Goal: Information Seeking & Learning: Learn about a topic

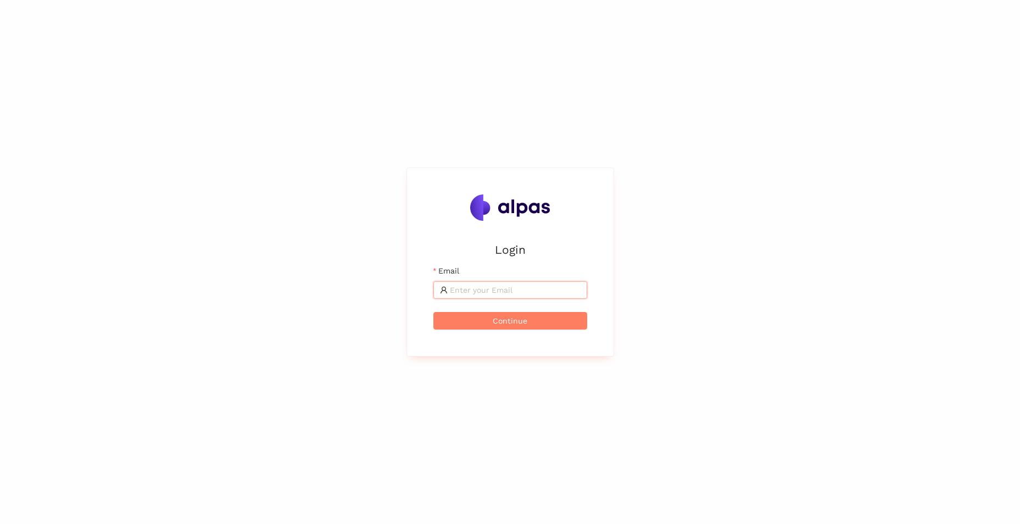
type input "nikolaos.tselios@landisgyr.com"
click at [513, 322] on span "Continue" at bounding box center [510, 321] width 35 height 12
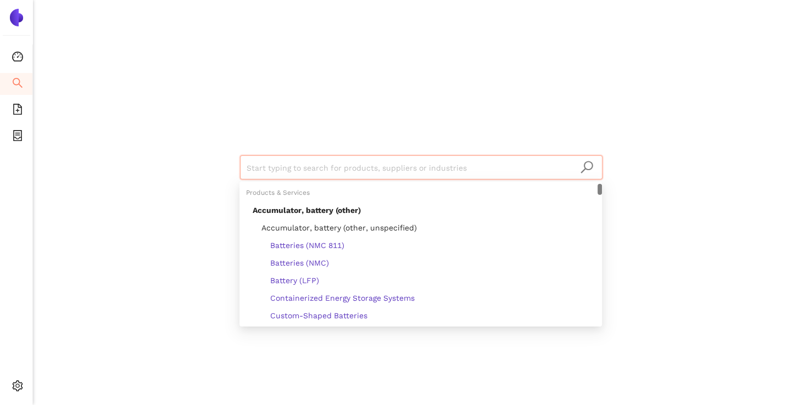
click at [363, 170] on input "search" at bounding box center [421, 168] width 349 height 24
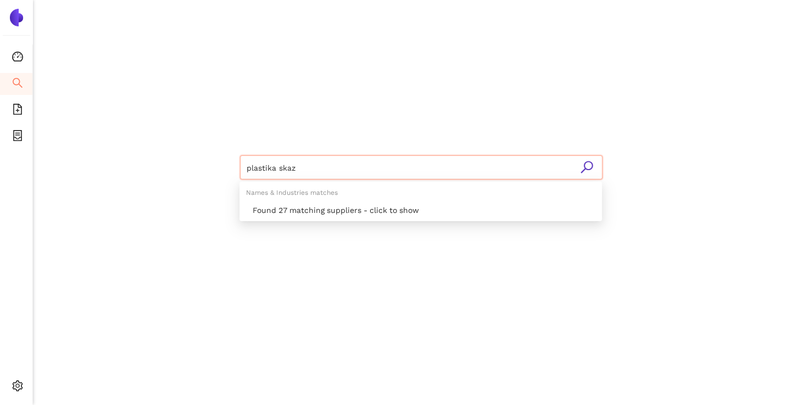
type input "plastika [PERSON_NAME]"
click at [364, 214] on div "Found 2 matching suppliers - click to show" at bounding box center [424, 210] width 343 height 12
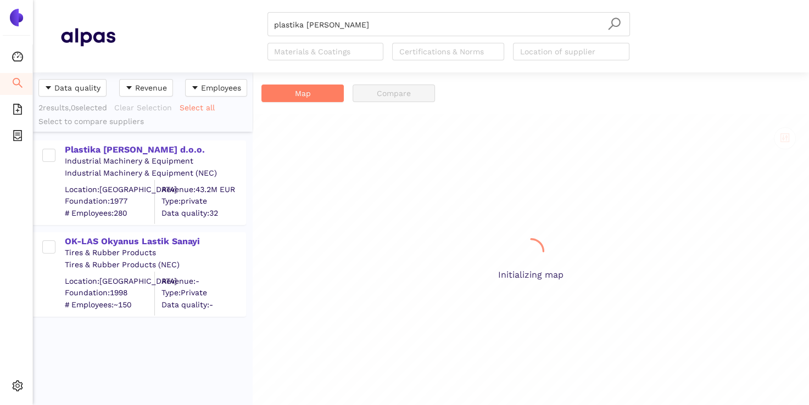
scroll to position [325, 211]
click at [97, 153] on div "Plastika [PERSON_NAME] d.o.o." at bounding box center [155, 150] width 180 height 12
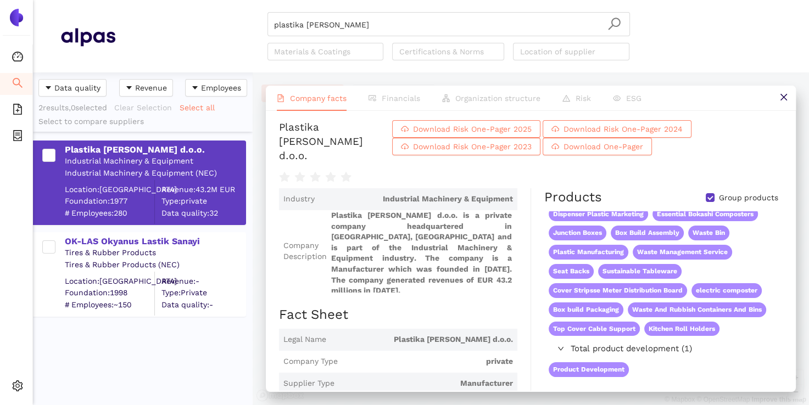
scroll to position [0, 0]
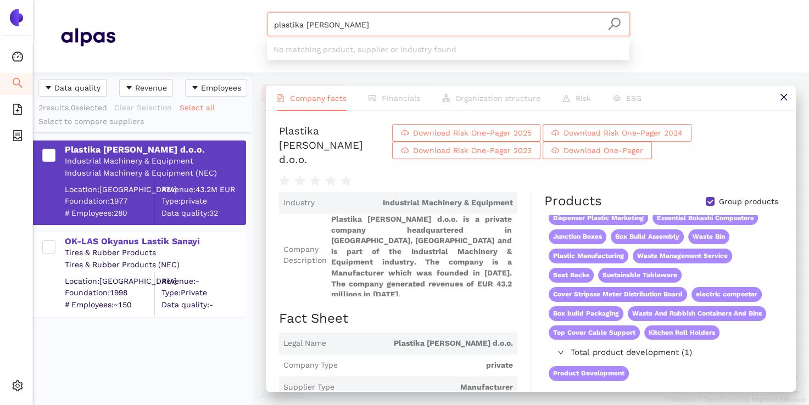
drag, startPoint x: 334, startPoint y: 23, endPoint x: 321, endPoint y: 23, distance: 12.6
click at [321, 23] on input "plastika [PERSON_NAME]" at bounding box center [448, 25] width 349 height 24
click at [307, 23] on input "plastika [PERSON_NAME]" at bounding box center [448, 25] width 349 height 24
drag, startPoint x: 329, startPoint y: 23, endPoint x: 250, endPoint y: 23, distance: 78.5
click at [250, 23] on div "plastika [PERSON_NAME] Materials & Coatings Certifications & Norms Location of …" at bounding box center [448, 36] width 666 height 48
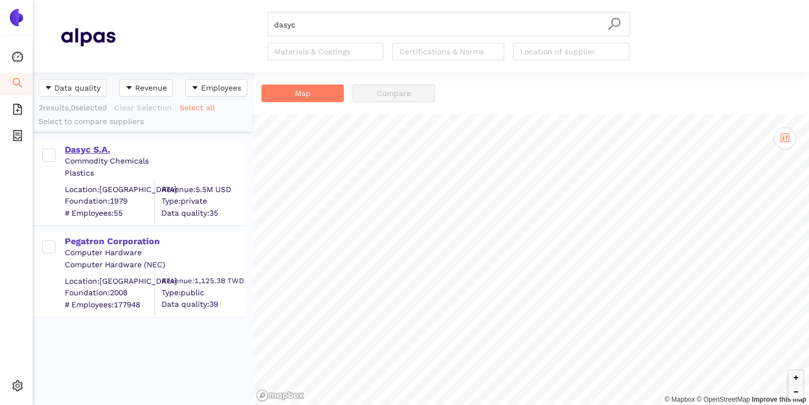
click at [82, 150] on div "Dasyc S.A." at bounding box center [155, 150] width 180 height 12
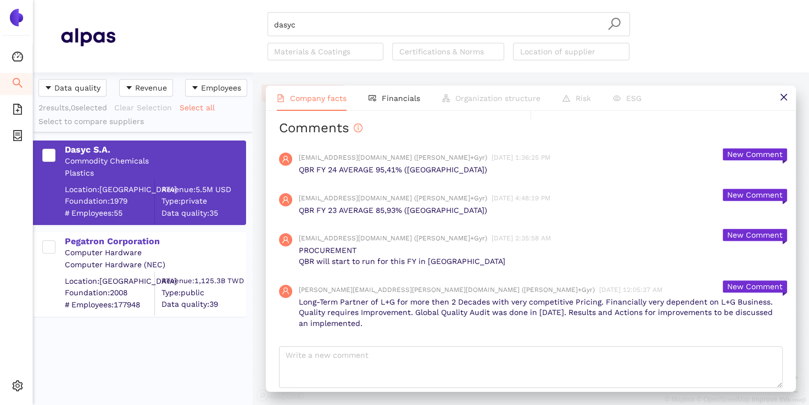
scroll to position [1200, 0]
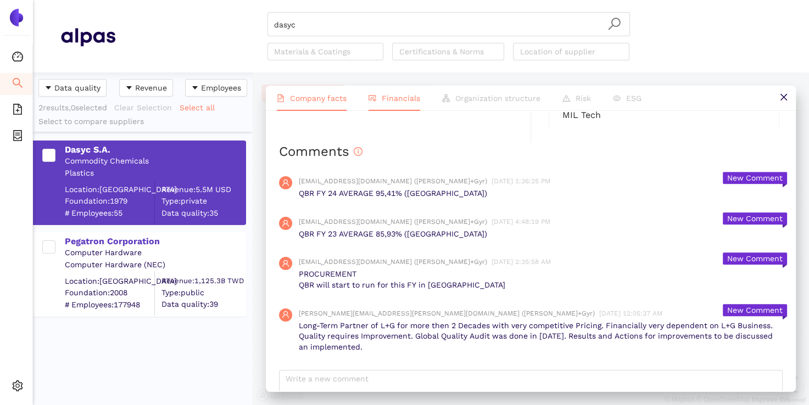
click at [398, 98] on span "Financials" at bounding box center [401, 98] width 38 height 9
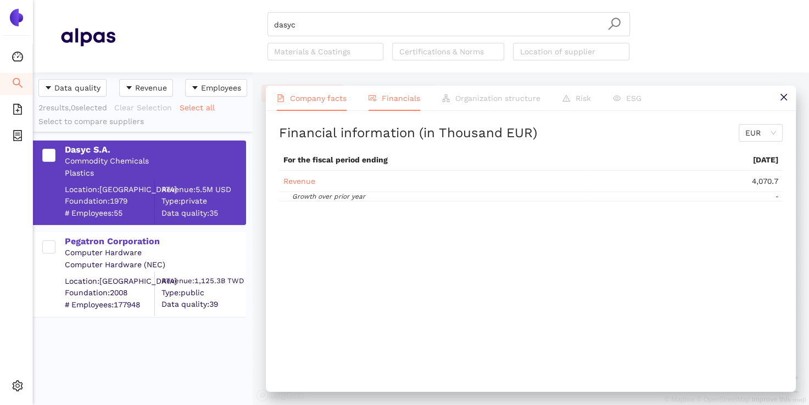
click at [311, 98] on span "Company facts" at bounding box center [318, 98] width 57 height 9
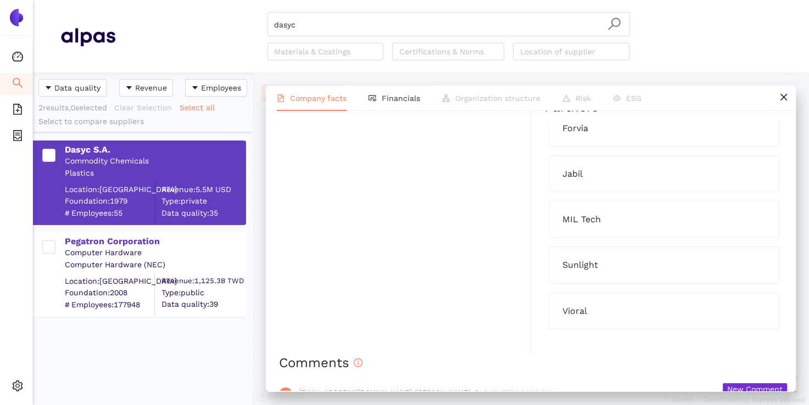
scroll to position [980, 0]
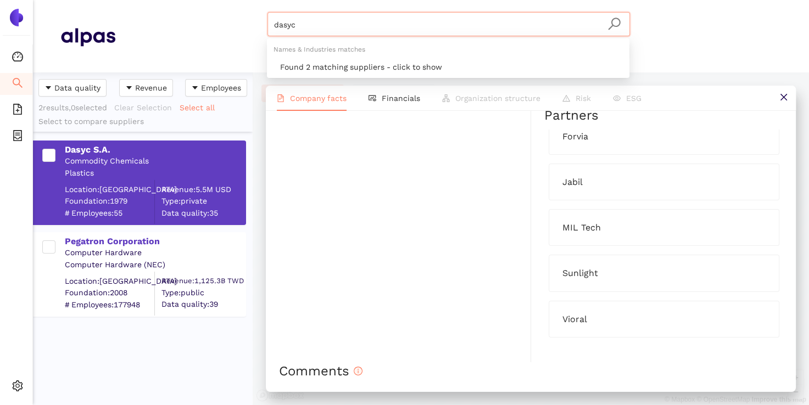
drag, startPoint x: 315, startPoint y: 23, endPoint x: 322, endPoint y: 21, distance: 7.3
click at [315, 22] on input "dasyc" at bounding box center [448, 25] width 349 height 24
drag, startPoint x: 323, startPoint y: 21, endPoint x: 234, endPoint y: 24, distance: 89.6
click at [234, 24] on div "dasyc Materials & Coatings Certifications & Norms Location of supplier" at bounding box center [448, 36] width 666 height 48
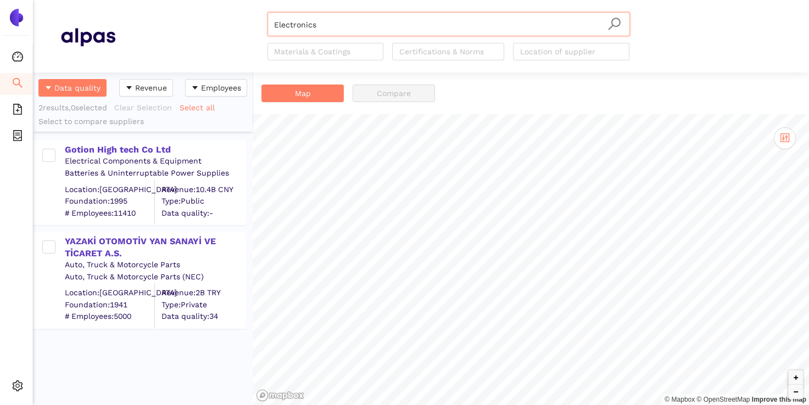
scroll to position [70, 0]
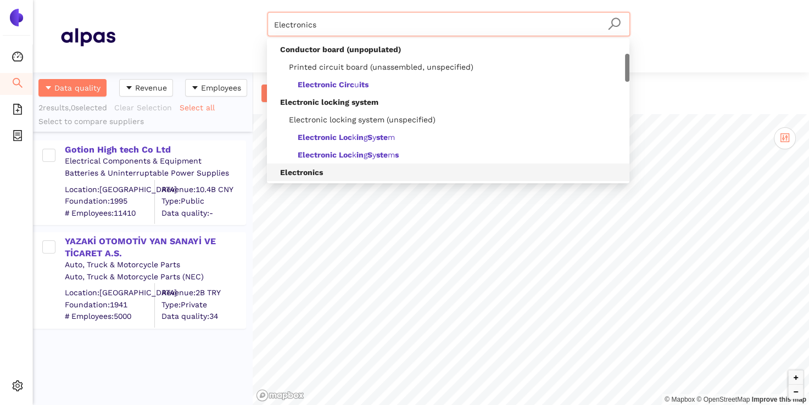
drag, startPoint x: 325, startPoint y: 25, endPoint x: 242, endPoint y: 21, distance: 83.0
click at [242, 21] on div "Electronics Materials & Coatings Certifications & Norms Location of supplier" at bounding box center [448, 36] width 666 height 48
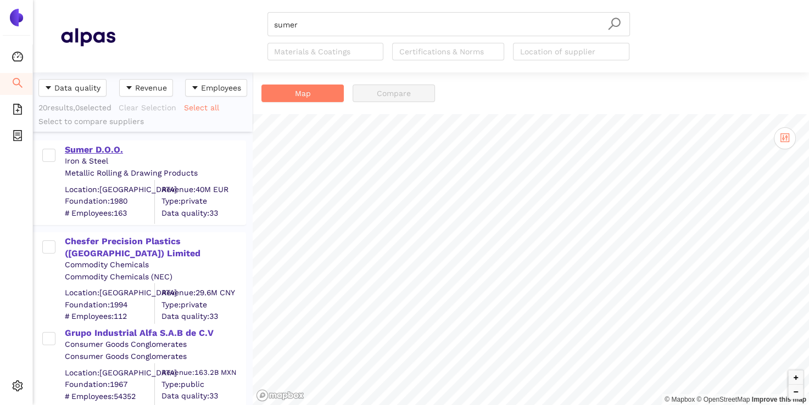
click at [90, 152] on div "Sumer D.O.O." at bounding box center [155, 150] width 180 height 12
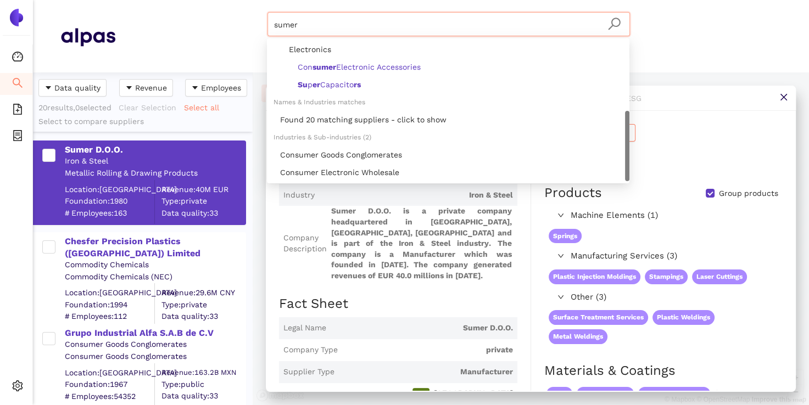
drag, startPoint x: 312, startPoint y: 23, endPoint x: 247, endPoint y: 21, distance: 64.8
click at [247, 21] on div "sumer Materials & Coatings Certifications & Norms Location of supplier" at bounding box center [448, 36] width 666 height 48
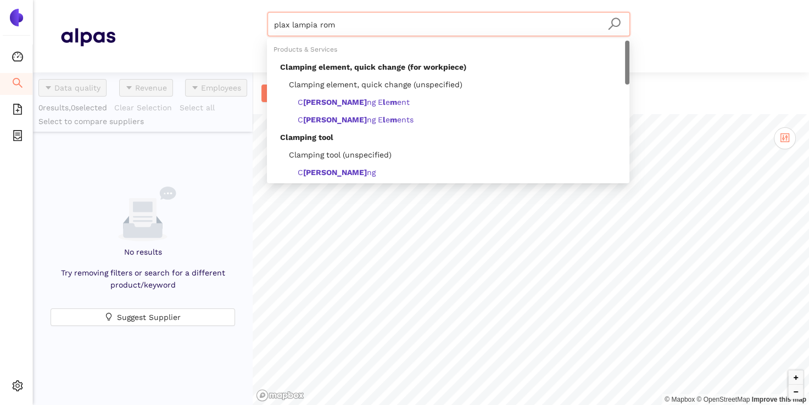
drag, startPoint x: 291, startPoint y: 20, endPoint x: 250, endPoint y: 18, distance: 40.7
click at [255, 19] on div "plax lampia rom Materials & Coatings Certifications & Norms Location of supplier" at bounding box center [448, 36] width 666 height 48
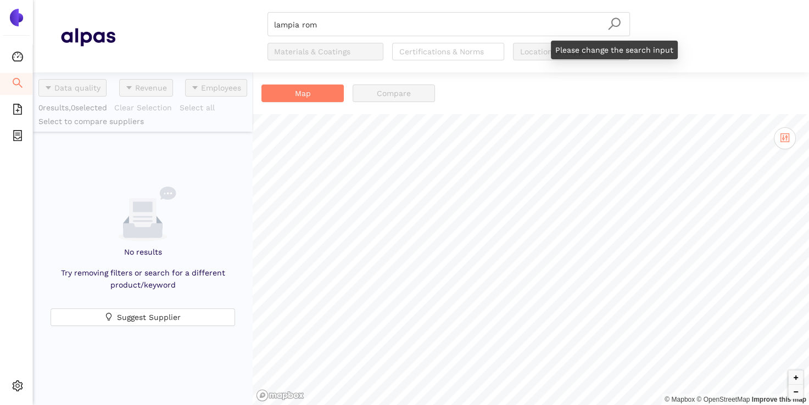
click at [613, 30] on icon "search" at bounding box center [614, 24] width 14 height 14
click at [616, 26] on icon "search" at bounding box center [614, 24] width 12 height 12
click at [612, 25] on icon "search" at bounding box center [614, 24] width 12 height 12
click at [335, 23] on input "lampia rom" at bounding box center [448, 25] width 349 height 24
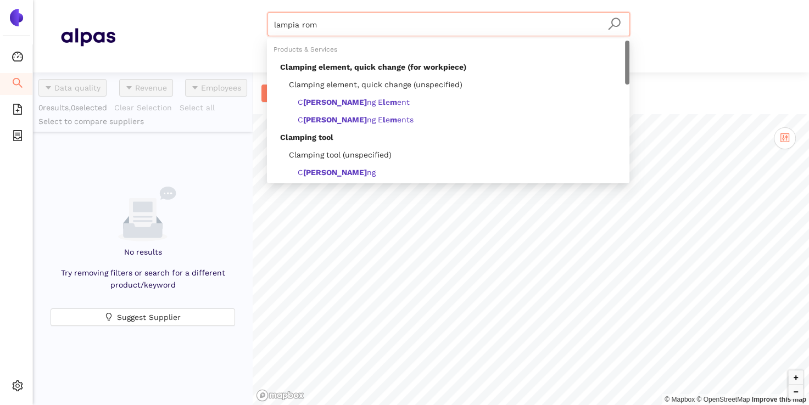
click at [331, 23] on input "lampia rom" at bounding box center [448, 25] width 349 height 24
type input "lampia"
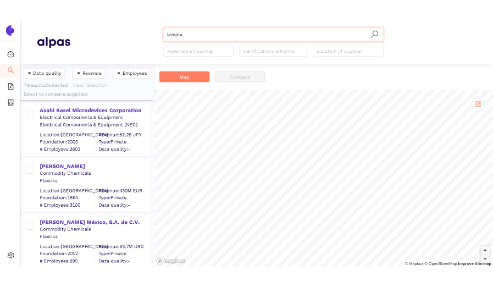
scroll to position [6736, 0]
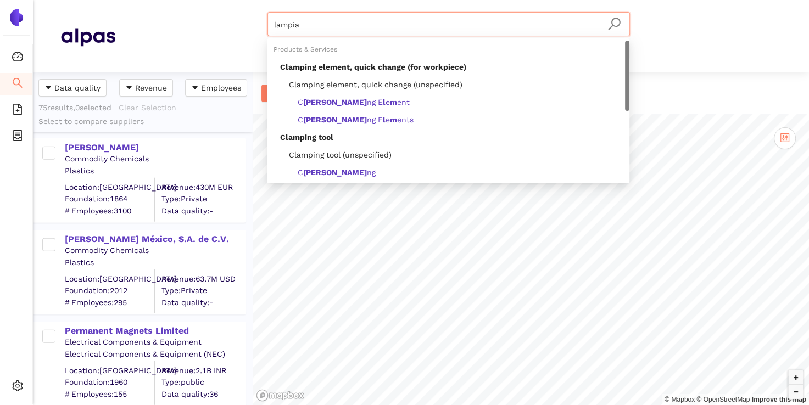
drag, startPoint x: 323, startPoint y: 24, endPoint x: 233, endPoint y: 19, distance: 90.8
click at [233, 19] on div "lampia Materials & Coatings Certifications & Norms Location of supplier" at bounding box center [448, 36] width 666 height 48
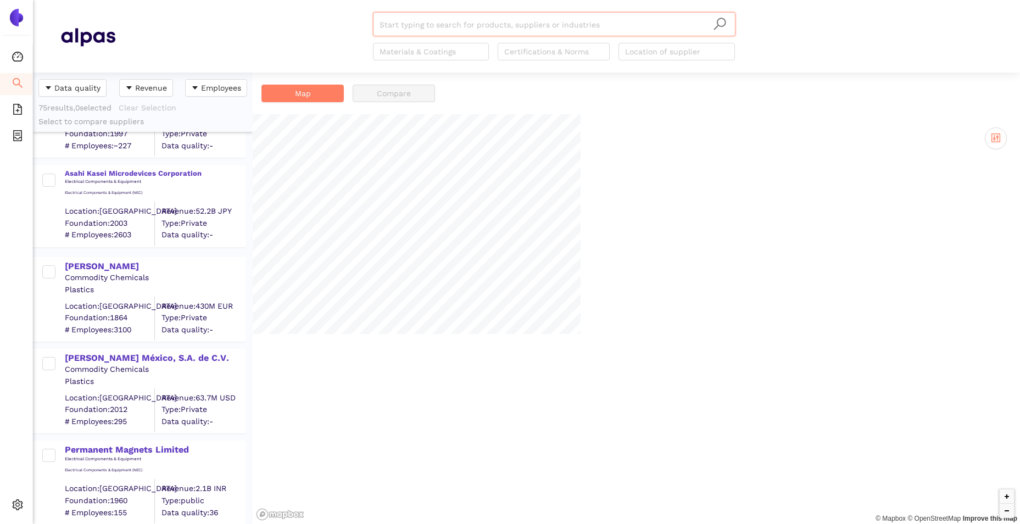
scroll to position [6617, 0]
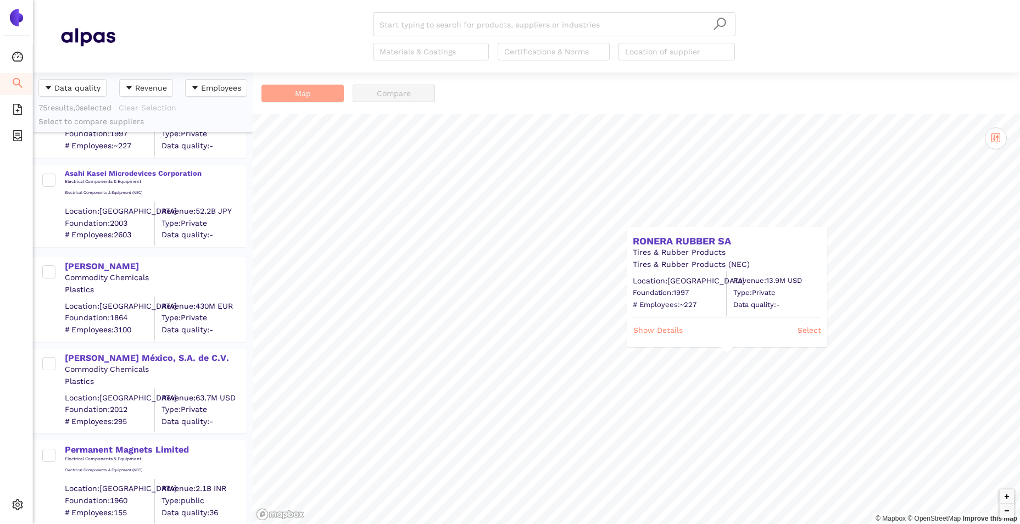
click at [300, 98] on span "Map" at bounding box center [303, 93] width 16 height 12
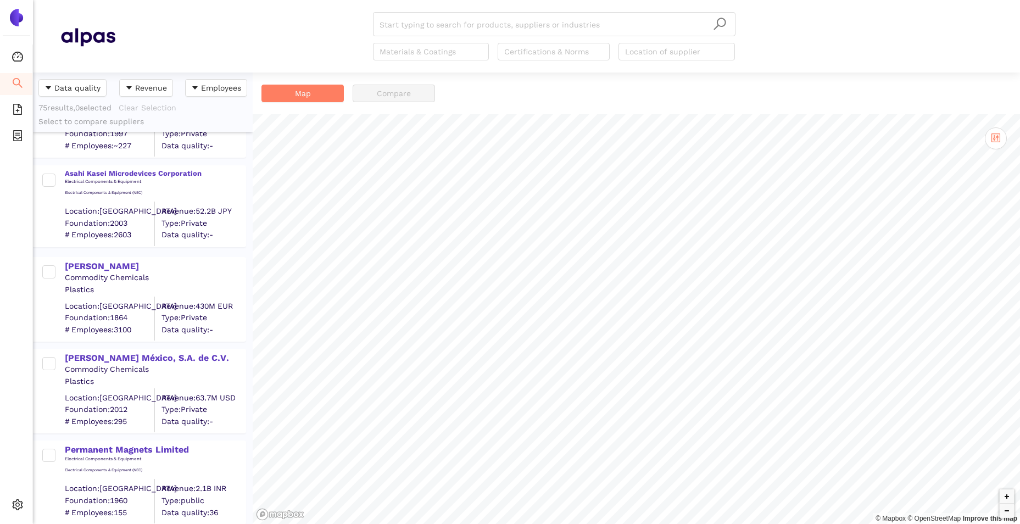
click at [808, 84] on div "Map Compare" at bounding box center [636, 93] width 767 height 42
click at [663, 50] on div at bounding box center [671, 51] width 100 height 13
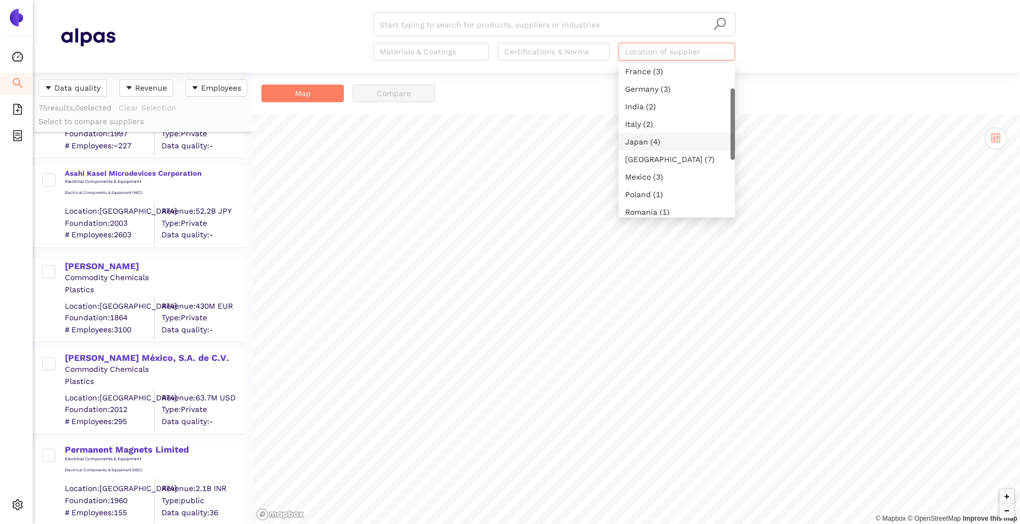
scroll to position [110, 0]
click at [652, 158] on div "Romania (1)" at bounding box center [676, 157] width 103 height 12
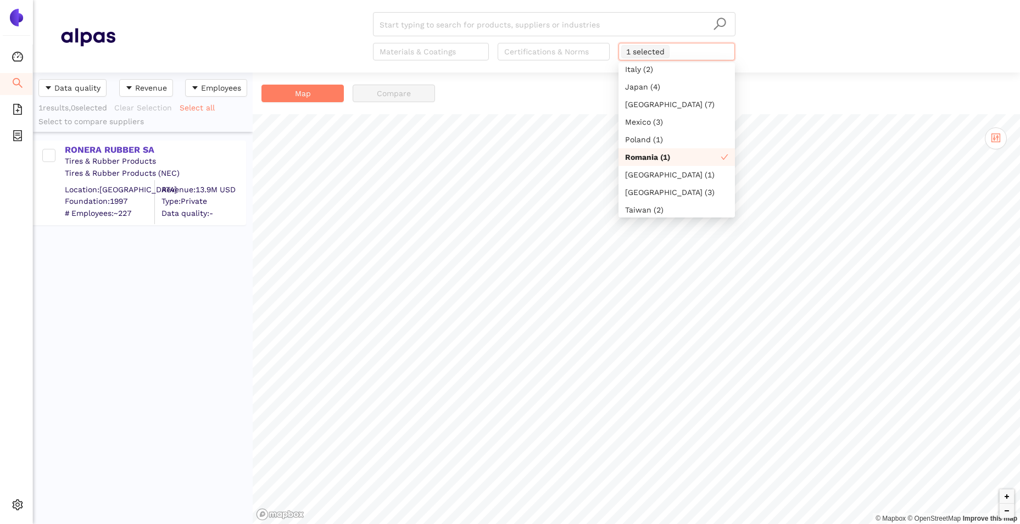
scroll to position [55, 0]
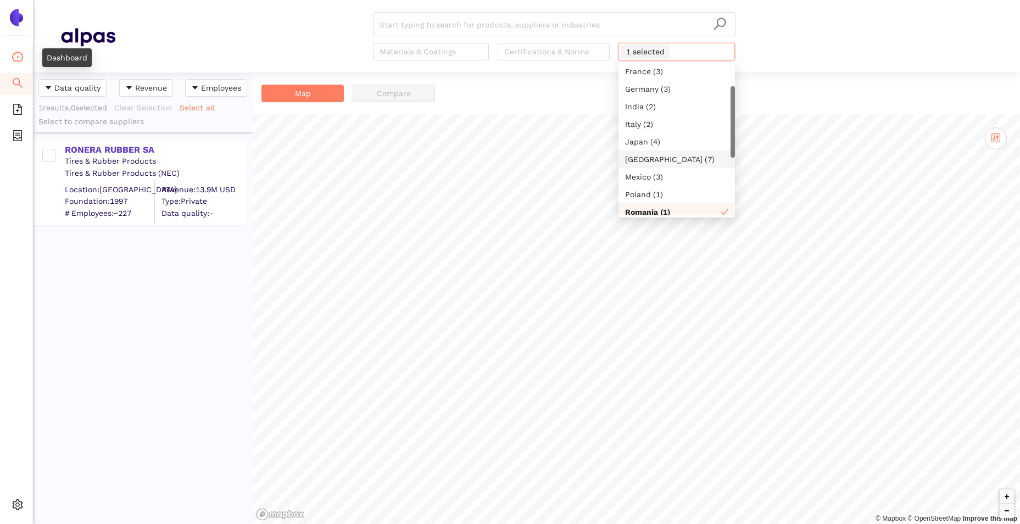
click at [16, 56] on icon "dashboard" at bounding box center [17, 56] width 11 height 11
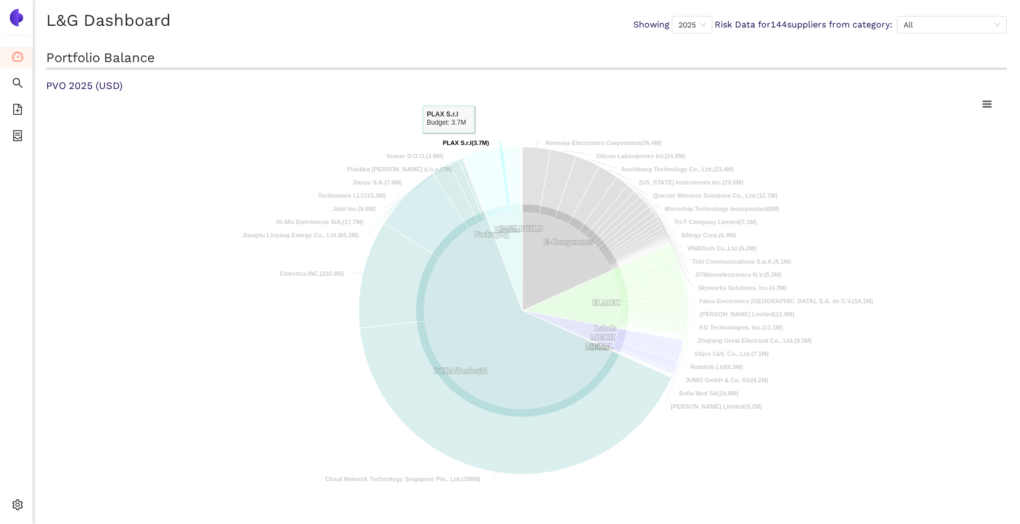
click at [449, 143] on tspan "PLAX S.r.l" at bounding box center [457, 142] width 29 height 7
click at [454, 143] on tspan "PLAX S.r.l" at bounding box center [457, 142] width 29 height 7
click at [479, 142] on text "PLAX S.r.l (3.7M) ​ PLAX S.r.l (3.7M)" at bounding box center [466, 142] width 47 height 7
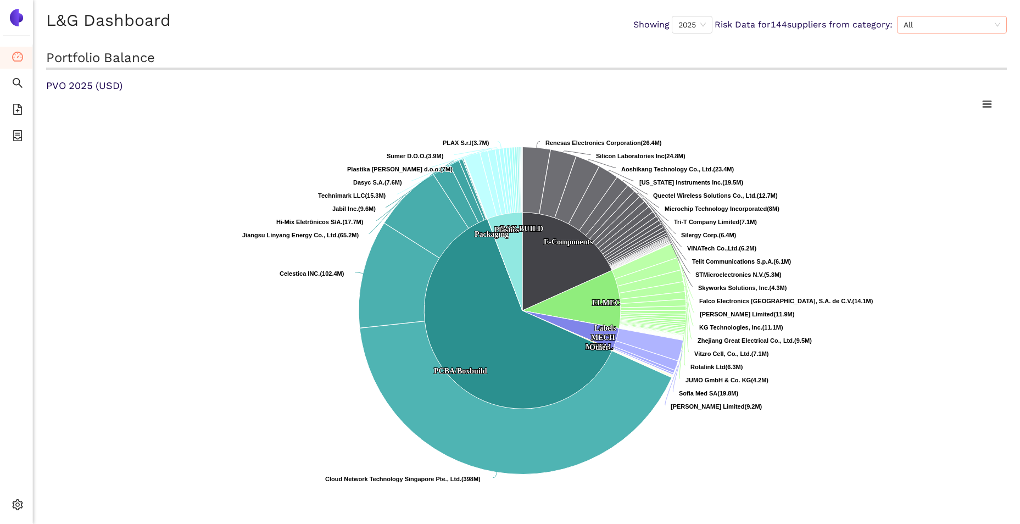
click at [808, 25] on div "All" at bounding box center [952, 25] width 110 height 18
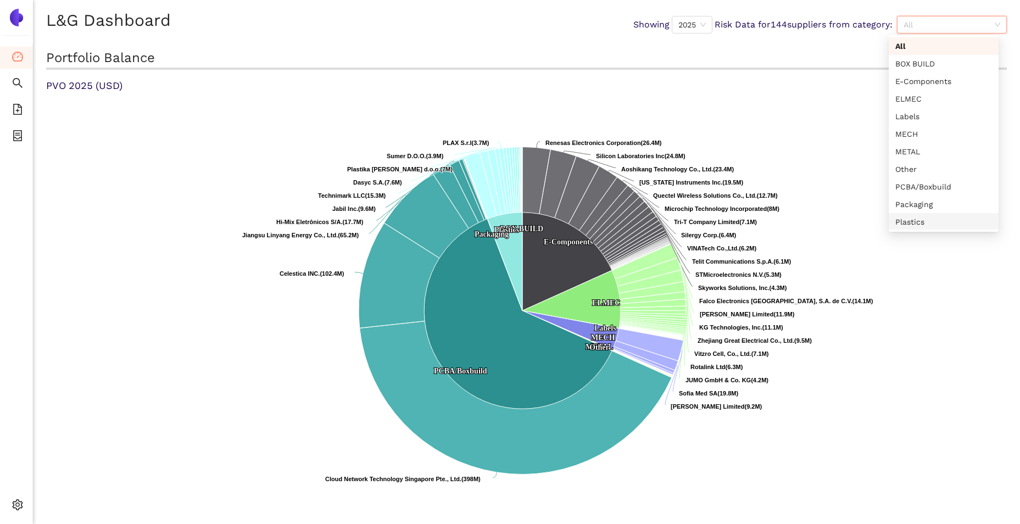
click at [808, 220] on div "Plastics" at bounding box center [943, 222] width 97 height 12
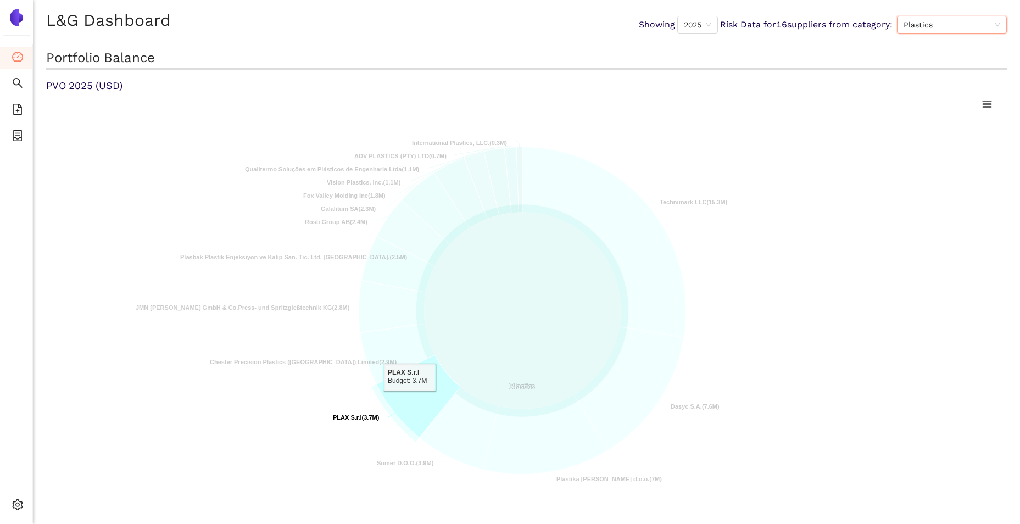
click at [409, 399] on icon at bounding box center [418, 396] width 84 height 83
click at [411, 391] on icon at bounding box center [418, 396] width 84 height 83
click at [345, 405] on tspan "PLAX S.r.l" at bounding box center [347, 417] width 29 height 7
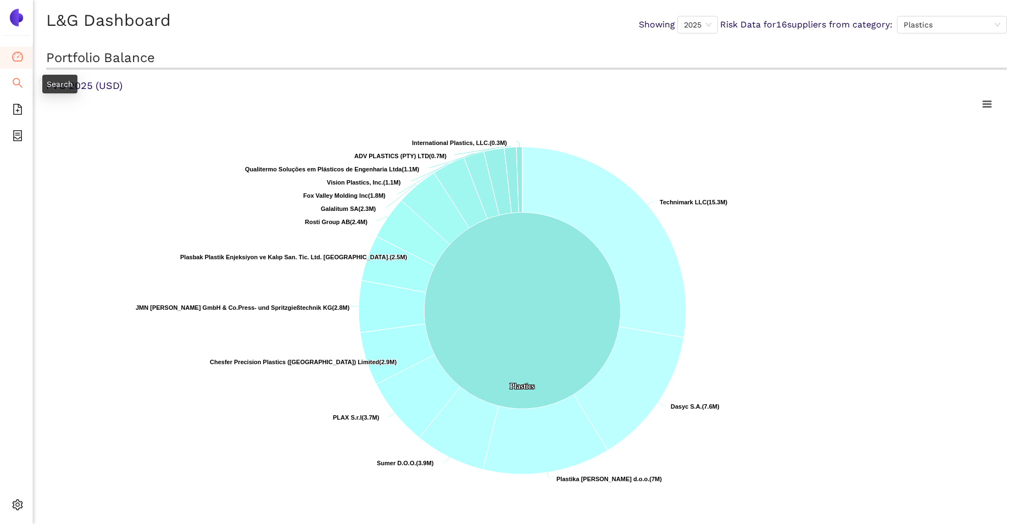
click at [23, 86] on li "Search" at bounding box center [16, 84] width 32 height 22
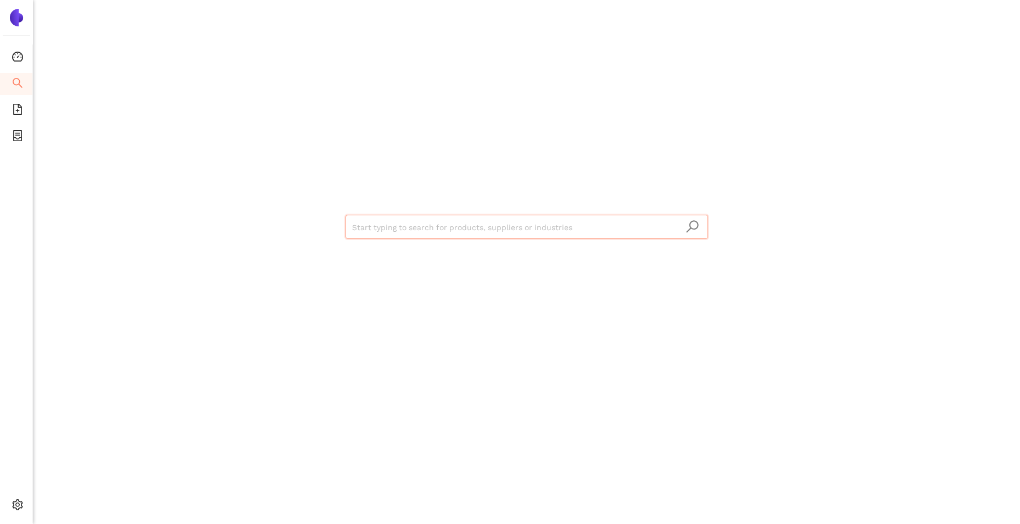
click at [399, 228] on input "search" at bounding box center [526, 227] width 349 height 24
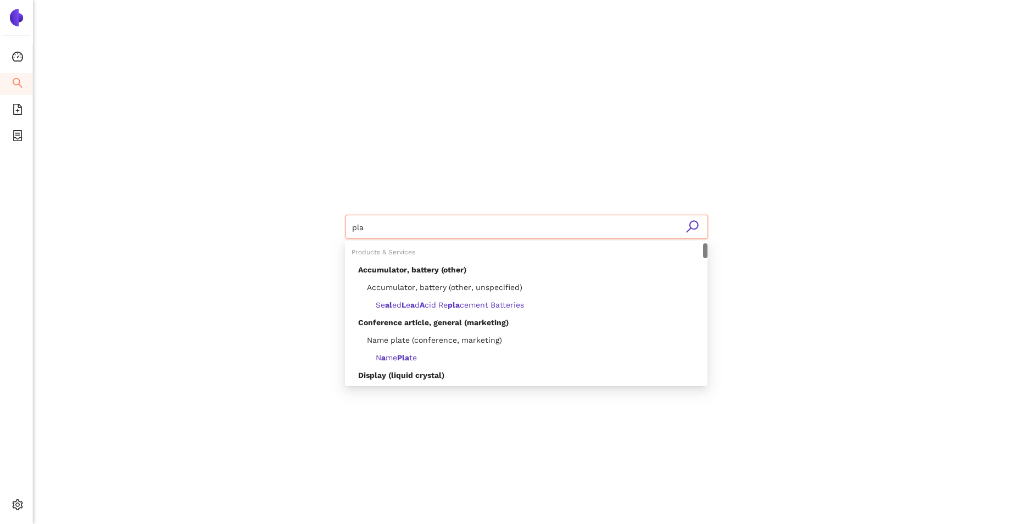
type input "plax"
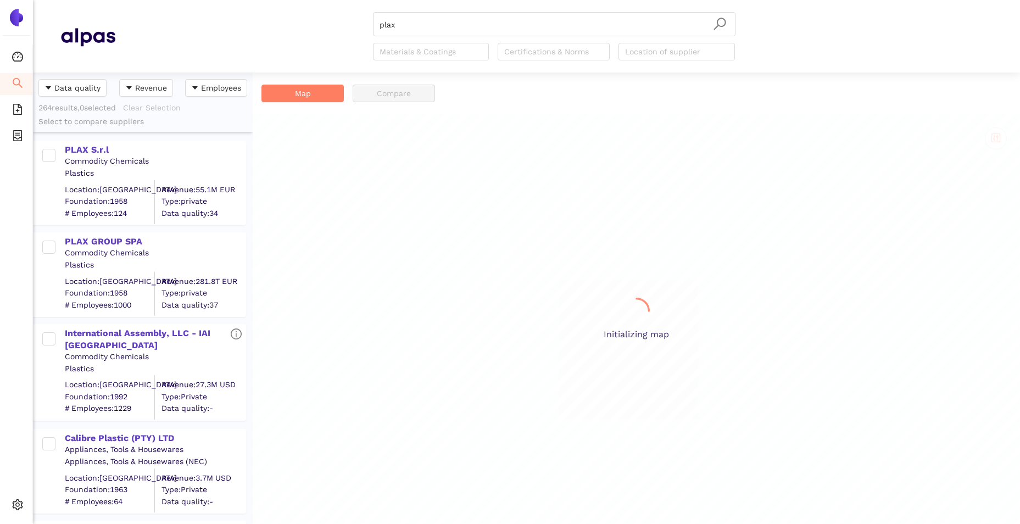
scroll to position [443, 211]
click at [90, 152] on div "PLAX S.r.l" at bounding box center [155, 150] width 180 height 12
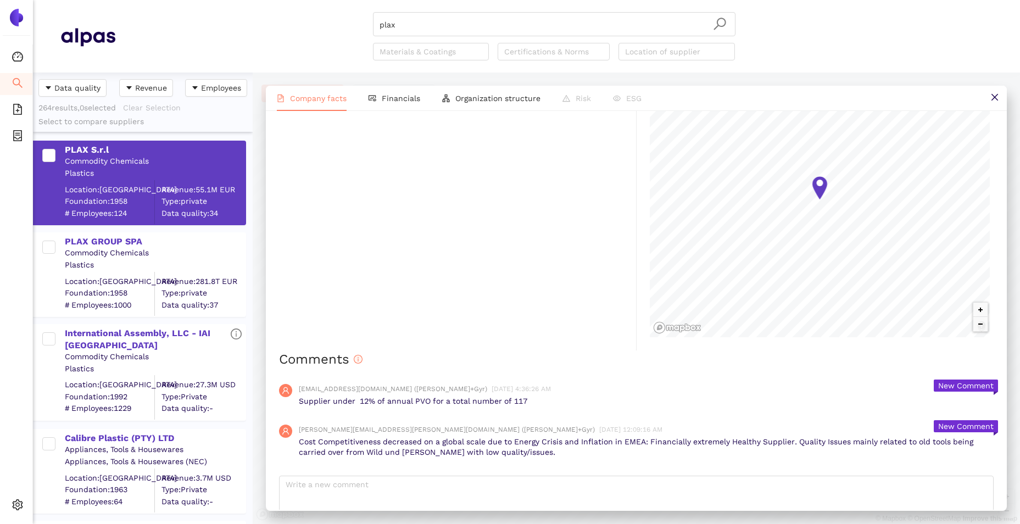
scroll to position [726, 0]
